Goal: Information Seeking & Learning: Learn about a topic

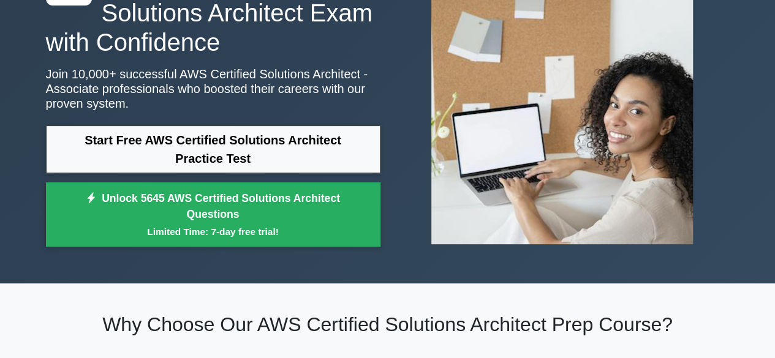
scroll to position [102, 0]
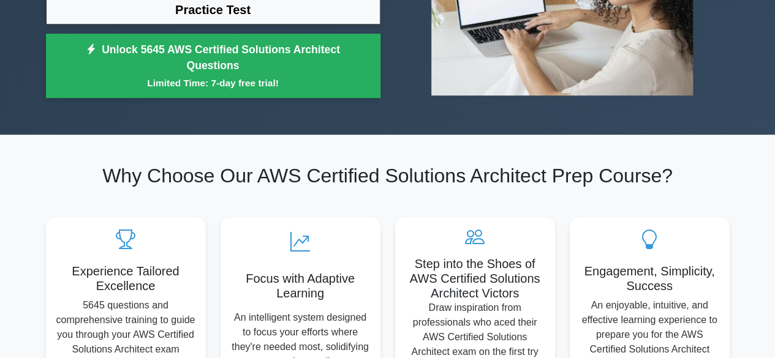
scroll to position [251, 0]
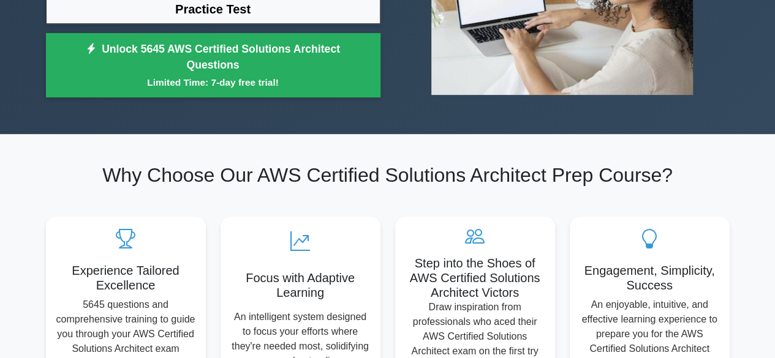
click at [181, 102] on div "Start Free AWS Certified Solutions Architect Practice Test Unlock 5645 AWS Cert…" at bounding box center [213, 40] width 334 height 128
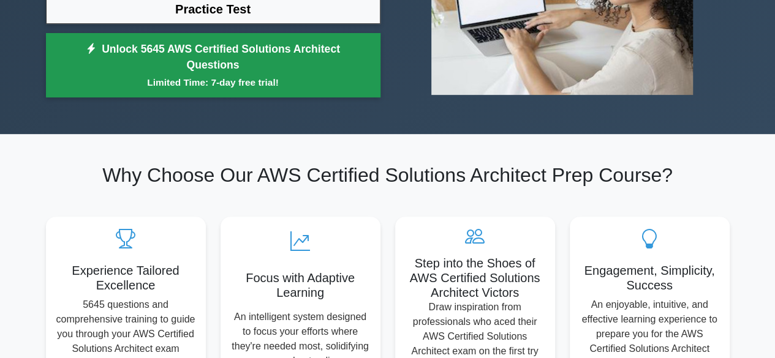
click at [182, 73] on link "Unlock 5645 AWS Certified Solutions Architect Questions Limited Time: 7-day fre…" at bounding box center [213, 65] width 334 height 65
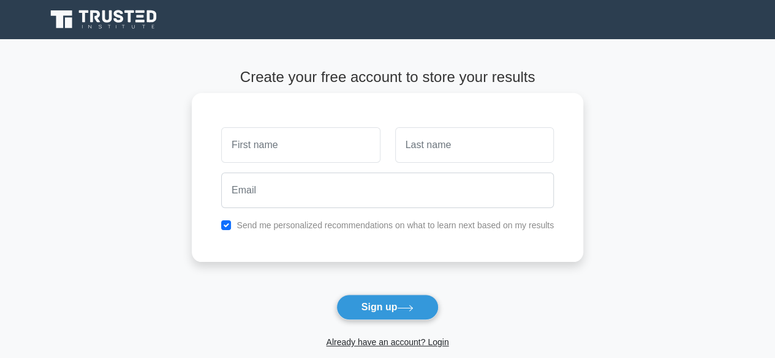
drag, startPoint x: 0, startPoint y: 0, endPoint x: 287, endPoint y: 158, distance: 327.2
click at [287, 158] on input "text" at bounding box center [300, 145] width 159 height 36
type input "Sangavi"
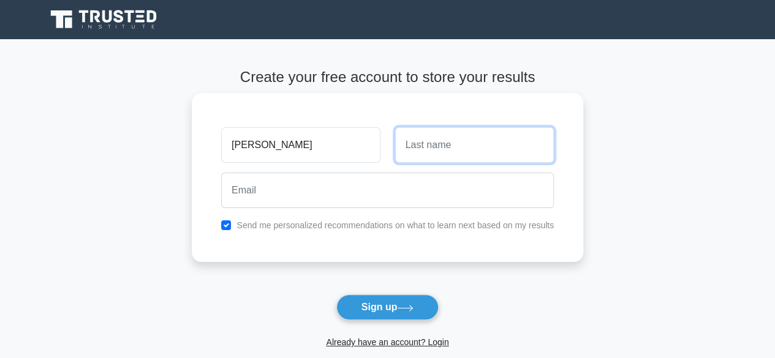
click at [429, 156] on input "text" at bounding box center [474, 145] width 159 height 36
type input "S"
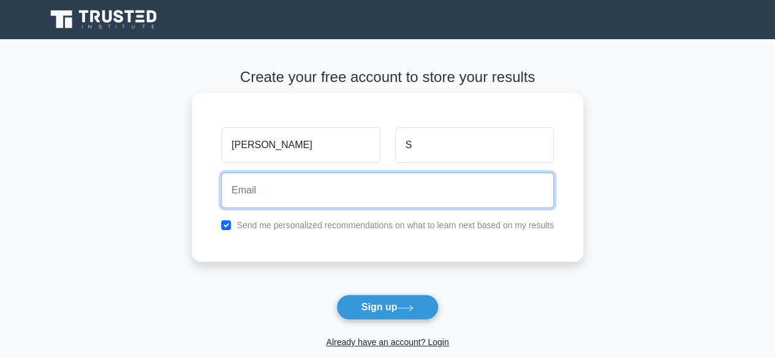
click at [370, 195] on input "email" at bounding box center [387, 191] width 332 height 36
type input "sangavisenthil22@gmail.com"
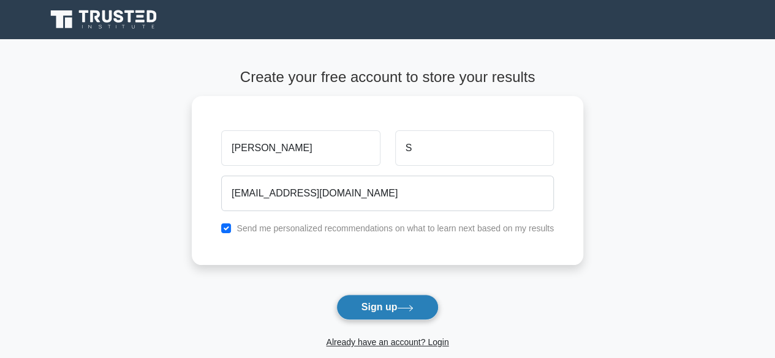
click at [387, 307] on button "Sign up" at bounding box center [387, 308] width 103 height 26
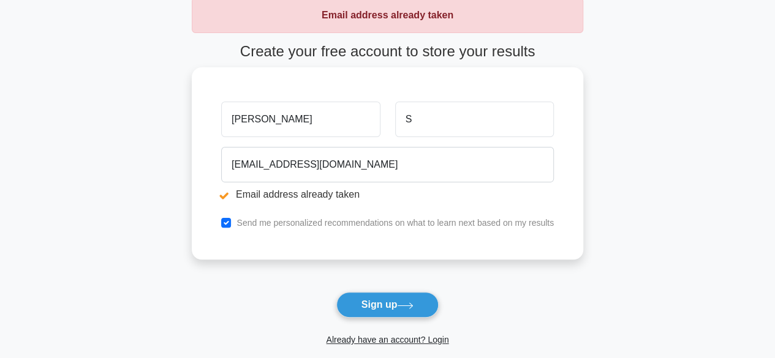
scroll to position [72, 0]
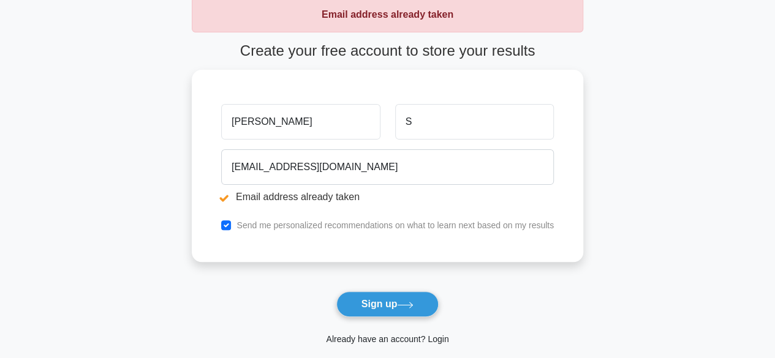
click at [441, 337] on link "Already have an account? Login" at bounding box center [387, 339] width 122 height 10
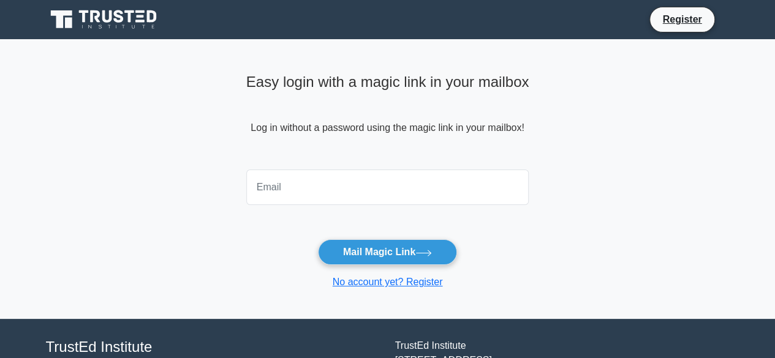
click at [307, 197] on input "email" at bounding box center [387, 188] width 283 height 36
type input "sangavisenthil22@gmail.com"
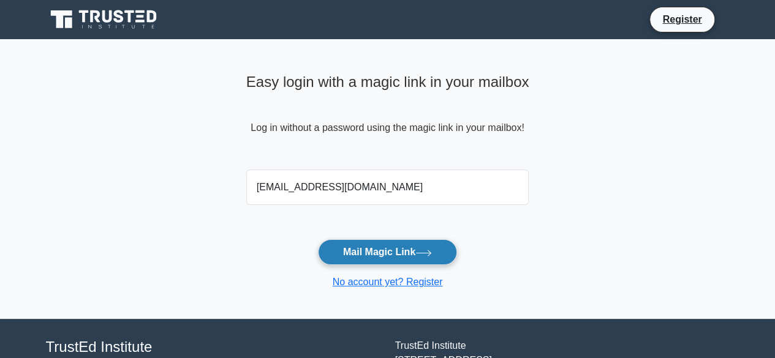
click at [377, 250] on button "Mail Magic Link" at bounding box center [387, 252] width 139 height 26
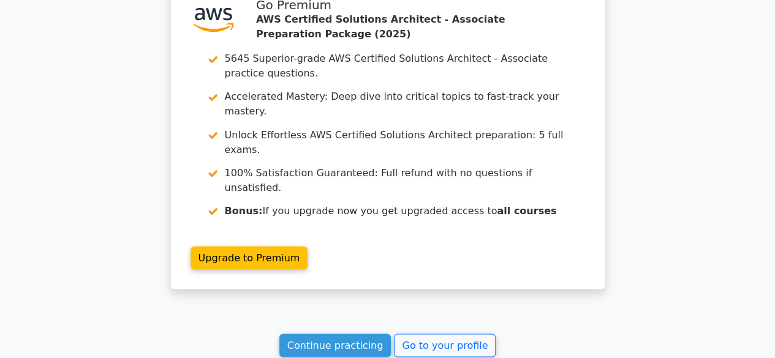
scroll to position [1104, 0]
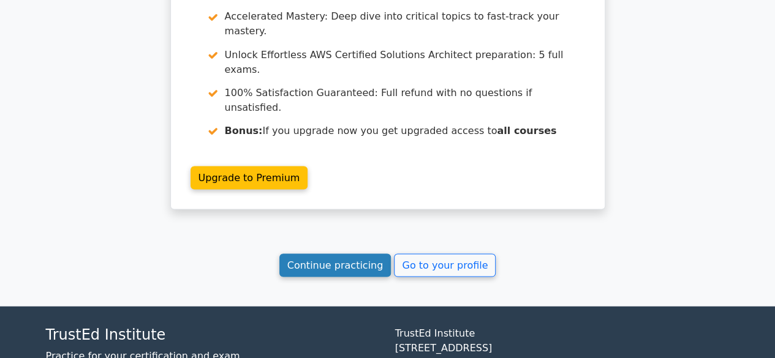
click at [355, 253] on link "Continue practicing" at bounding box center [335, 264] width 112 height 23
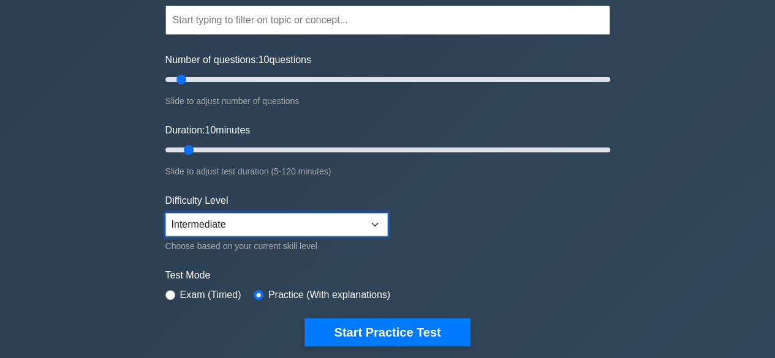
click at [361, 226] on select "Beginner Intermediate Expert" at bounding box center [276, 224] width 222 height 23
select select "beginner"
click at [165, 213] on select "Beginner Intermediate Expert" at bounding box center [276, 224] width 222 height 23
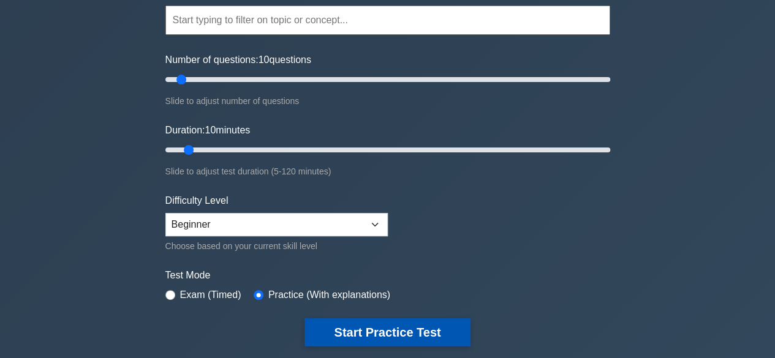
click at [389, 321] on button "Start Practice Test" at bounding box center [386, 332] width 165 height 28
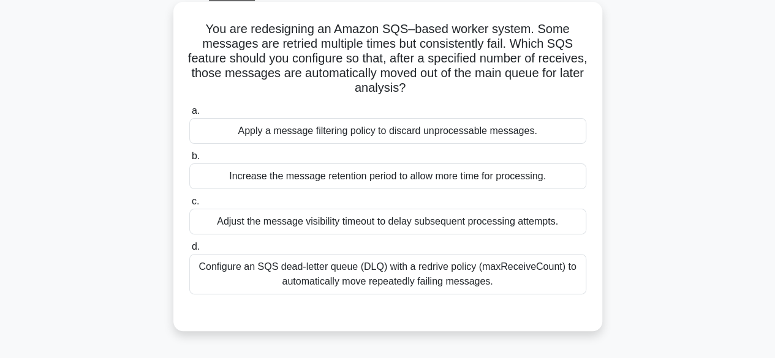
scroll to position [66, 0]
click at [424, 282] on div "Configure an SQS dead-letter queue (DLQ) with a redrive policy (maxReceiveCount…" at bounding box center [387, 275] width 397 height 40
click at [189, 252] on input "d. Configure an SQS dead-letter queue (DLQ) with a redrive policy (maxReceiveCo…" at bounding box center [189, 248] width 0 height 8
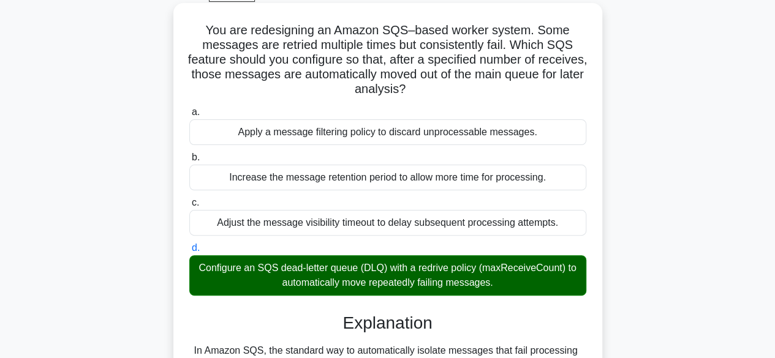
scroll to position [307, 0]
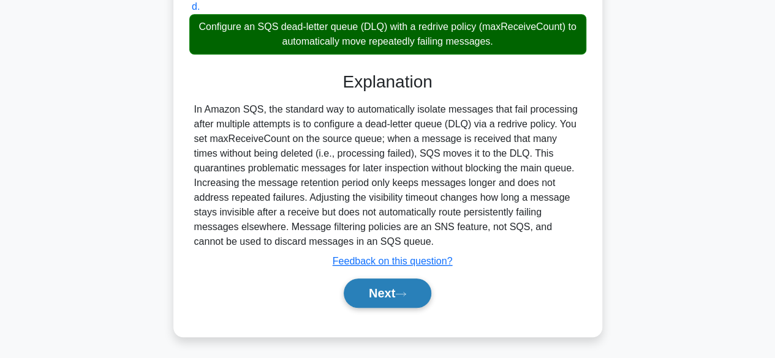
click at [406, 291] on icon at bounding box center [400, 294] width 11 height 7
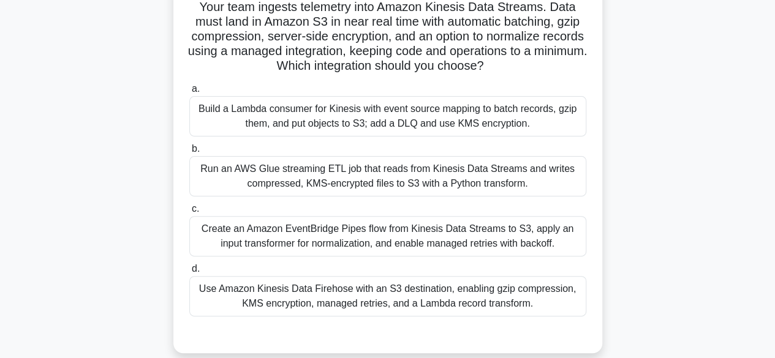
scroll to position [91, 0]
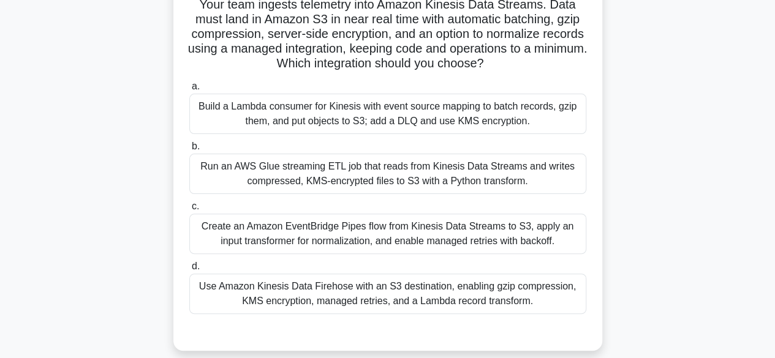
click at [355, 290] on div "Use Amazon Kinesis Data Firehose with an S3 destination, enabling gzip compress…" at bounding box center [387, 294] width 397 height 40
click at [189, 271] on input "d. Use Amazon Kinesis Data Firehose with an S3 destination, enabling gzip compr…" at bounding box center [189, 267] width 0 height 8
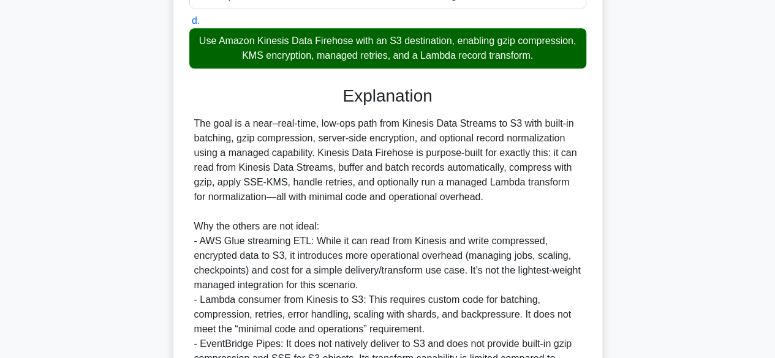
scroll to position [483, 0]
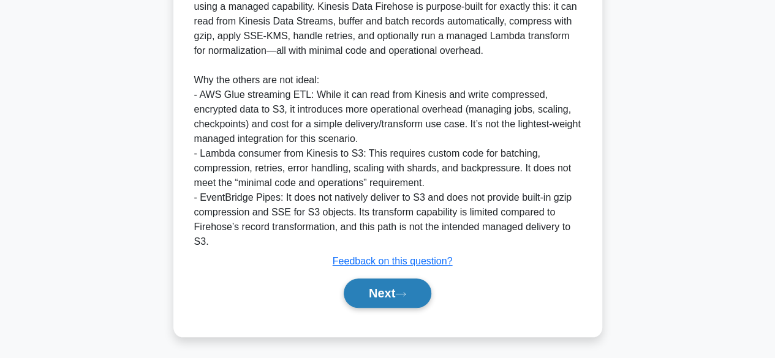
click at [385, 296] on button "Next" at bounding box center [388, 293] width 88 height 29
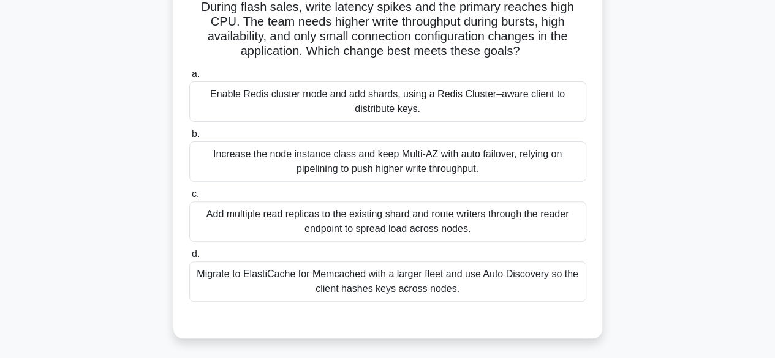
scroll to position [121, 0]
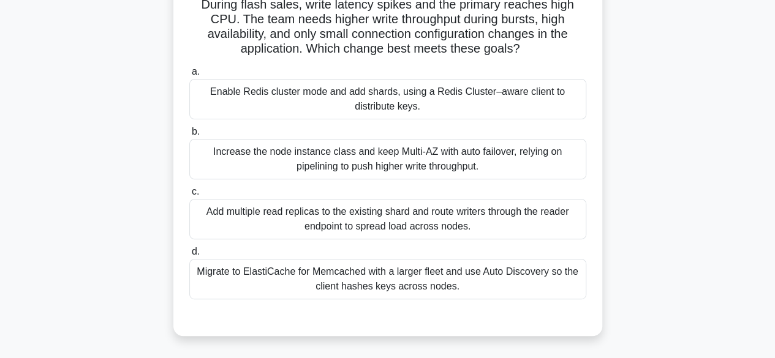
click at [360, 286] on div "Migrate to ElastiCache for Memcached with a larger fleet and use Auto Discovery…" at bounding box center [387, 279] width 397 height 40
click at [189, 256] on input "d. Migrate to ElastiCache for Memcached with a larger fleet and use Auto Discov…" at bounding box center [189, 252] width 0 height 8
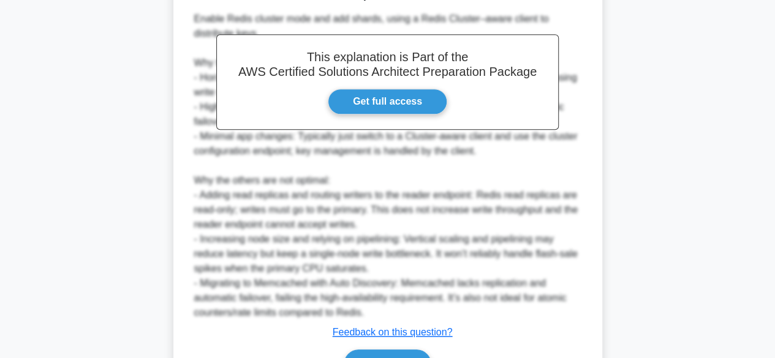
scroll to position [529, 0]
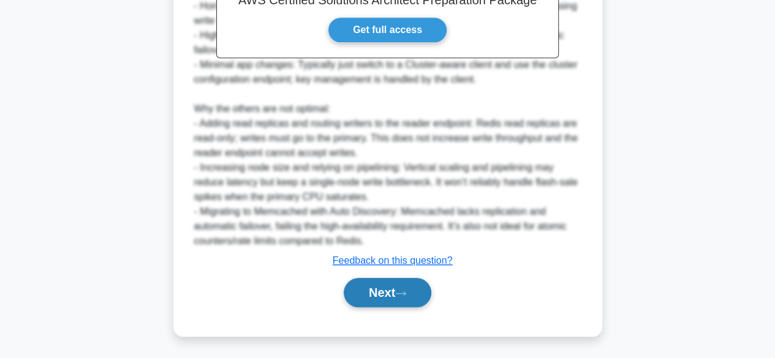
click at [361, 288] on button "Next" at bounding box center [388, 292] width 88 height 29
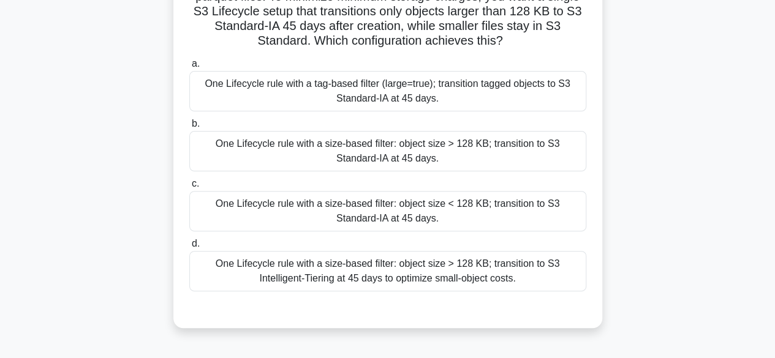
scroll to position [113, 0]
click at [415, 275] on div "One Lifecycle rule with a size-based filter: object size > 128 KB; transition t…" at bounding box center [387, 272] width 397 height 40
click at [189, 249] on input "d. One Lifecycle rule with a size-based filter: object size > 128 KB; transitio…" at bounding box center [189, 245] width 0 height 8
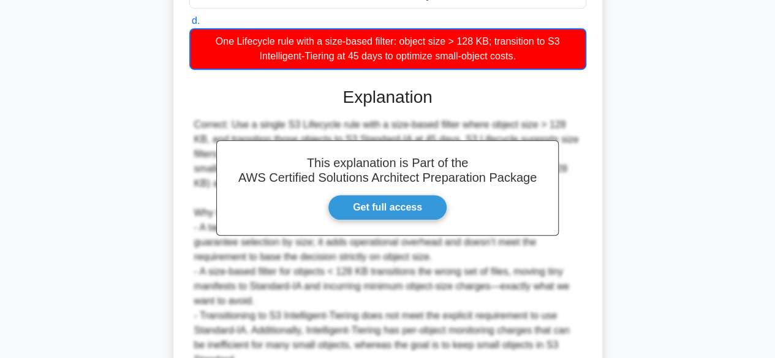
scroll to position [456, 0]
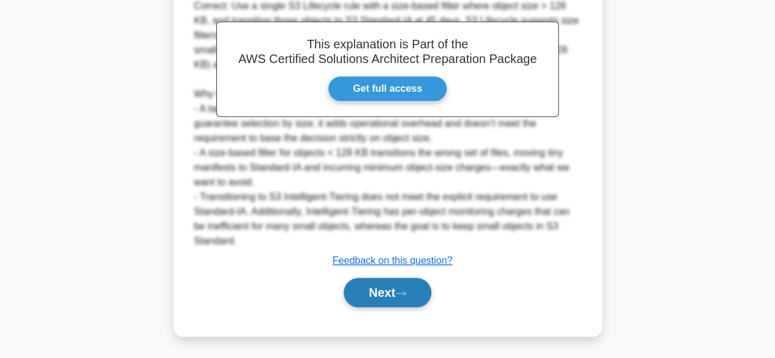
click at [404, 292] on icon at bounding box center [400, 293] width 11 height 7
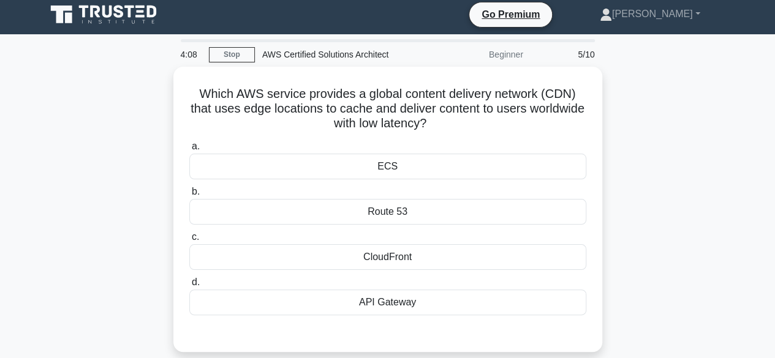
scroll to position [6, 0]
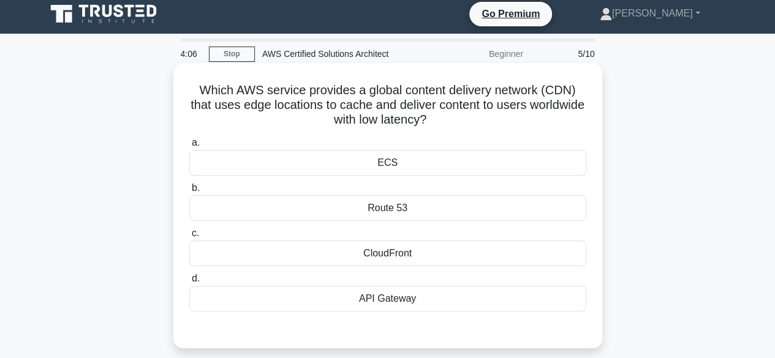
click at [406, 249] on div "CloudFront" at bounding box center [387, 254] width 397 height 26
click at [189, 238] on input "c. CloudFront" at bounding box center [189, 234] width 0 height 8
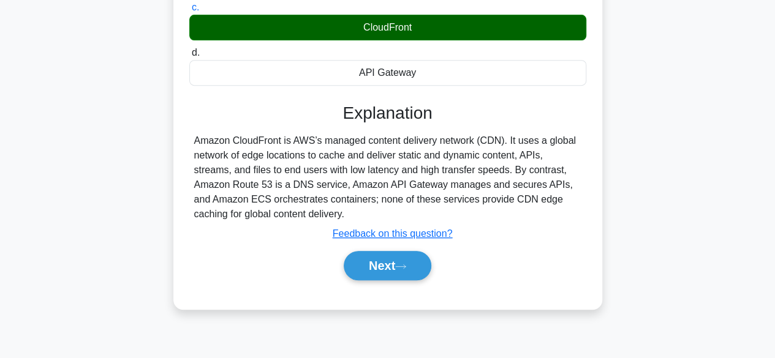
scroll to position [236, 0]
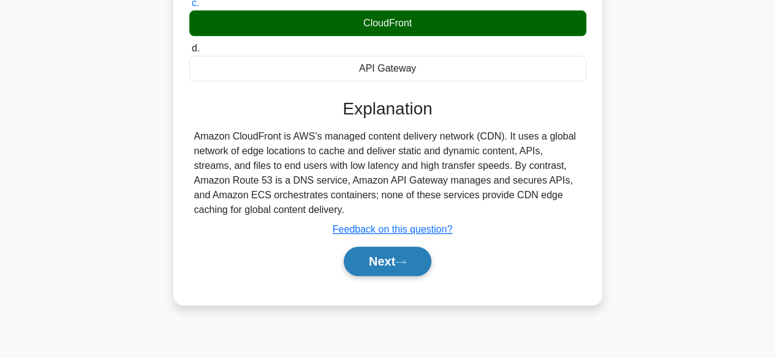
click at [406, 250] on button "Next" at bounding box center [388, 261] width 88 height 29
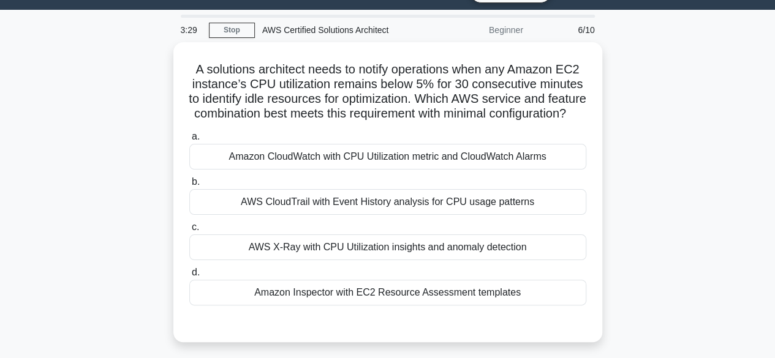
scroll to position [29, 0]
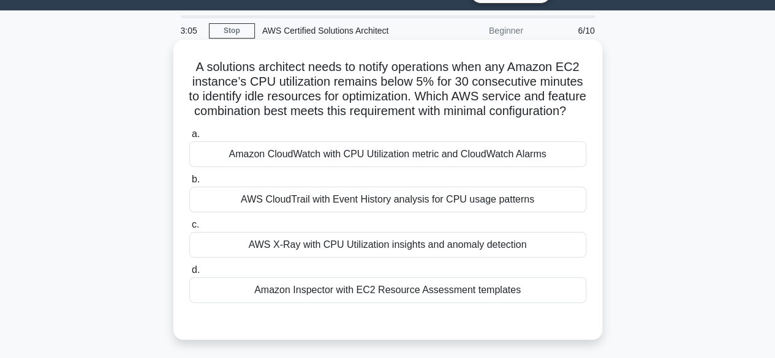
click at [404, 167] on div "Amazon CloudWatch with CPU Utilization metric and CloudWatch Alarms" at bounding box center [387, 154] width 397 height 26
click at [189, 138] on input "a. Amazon CloudWatch with CPU Utilization metric and CloudWatch Alarms" at bounding box center [189, 134] width 0 height 8
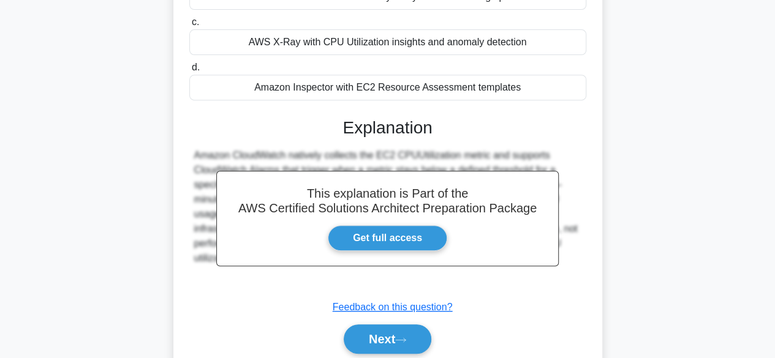
scroll to position [303, 0]
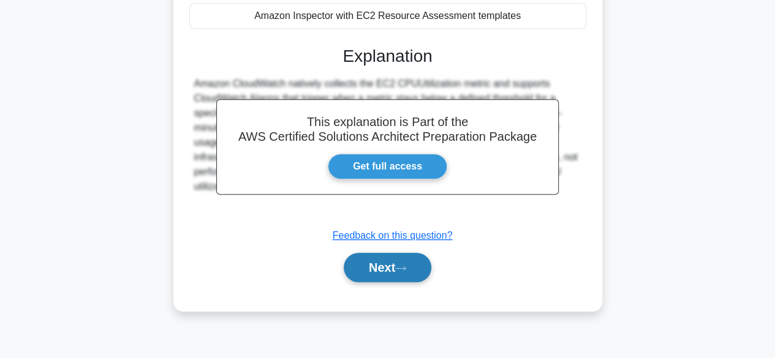
click at [367, 282] on button "Next" at bounding box center [388, 267] width 88 height 29
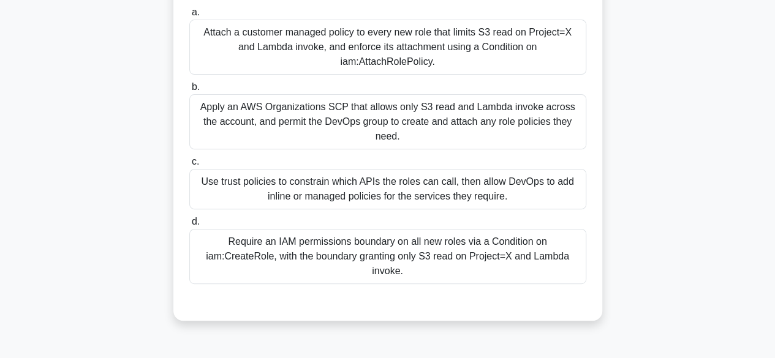
scroll to position [170, 0]
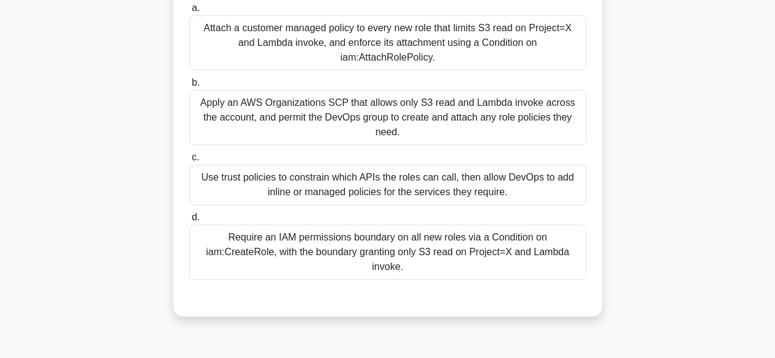
click at [465, 35] on div "Attach a customer managed policy to every new role that limits S3 read on Proje…" at bounding box center [387, 42] width 397 height 55
click at [189, 12] on input "a. Attach a customer managed policy to every new role that limits S3 read on Pr…" at bounding box center [189, 8] width 0 height 8
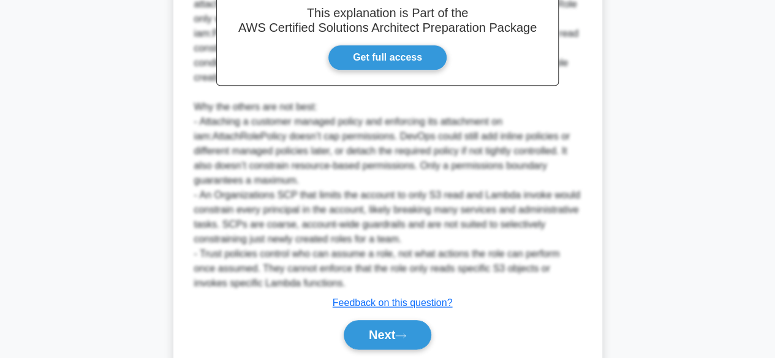
scroll to position [558, 0]
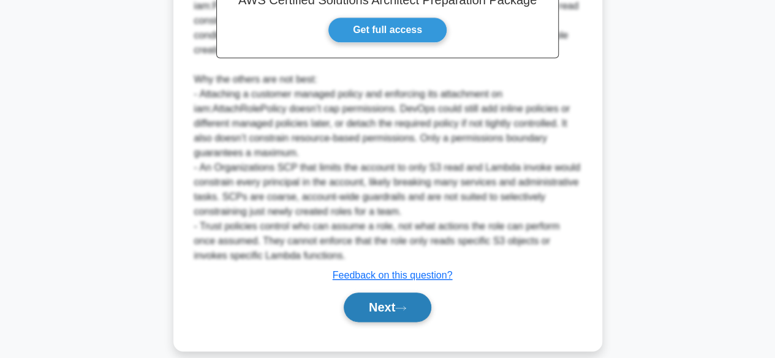
click at [411, 295] on button "Next" at bounding box center [388, 307] width 88 height 29
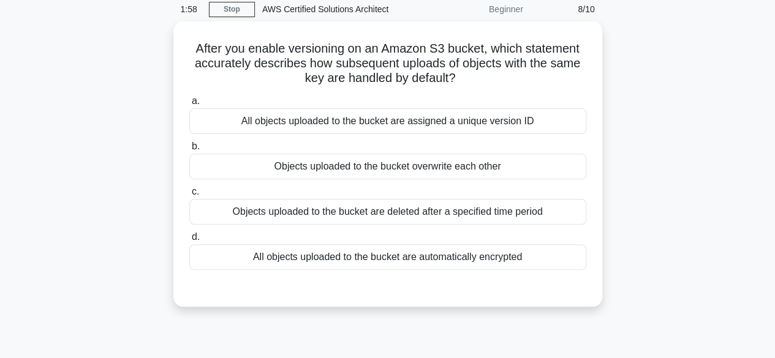
scroll to position [58, 0]
